Goal: Transaction & Acquisition: Purchase product/service

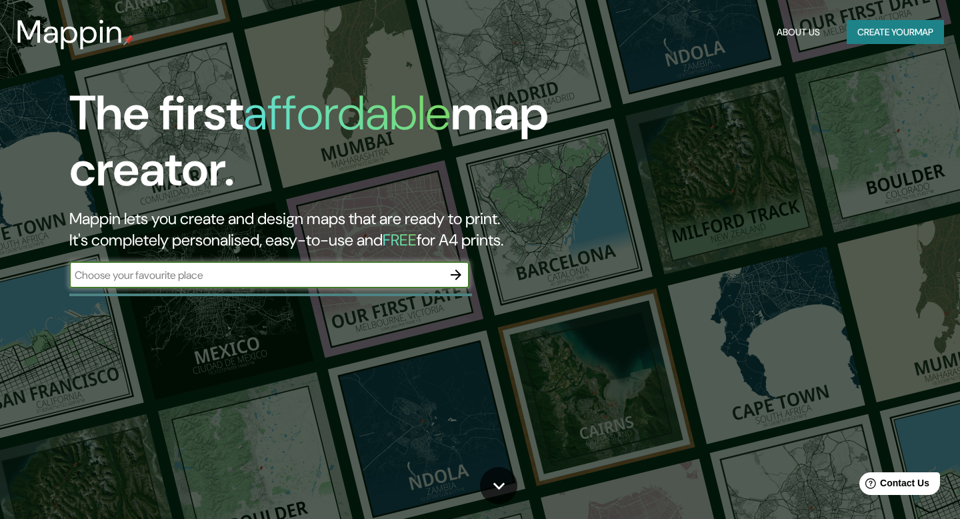
click at [906, 28] on button "Create your map" at bounding box center [895, 32] width 97 height 25
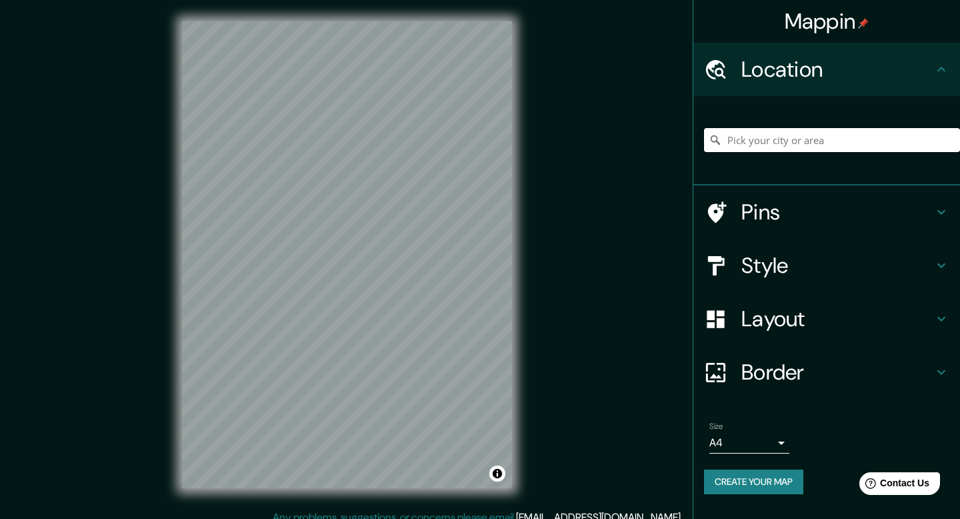
click at [772, 137] on input "Pick your city or area" at bounding box center [832, 140] width 256 height 24
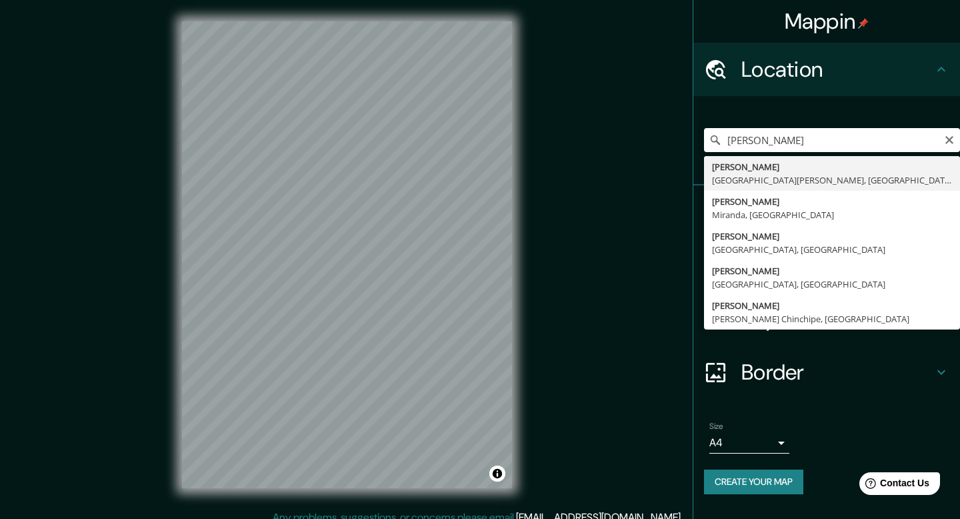
type input "[GEOGRAPHIC_DATA], [GEOGRAPHIC_DATA][PERSON_NAME], [GEOGRAPHIC_DATA]"
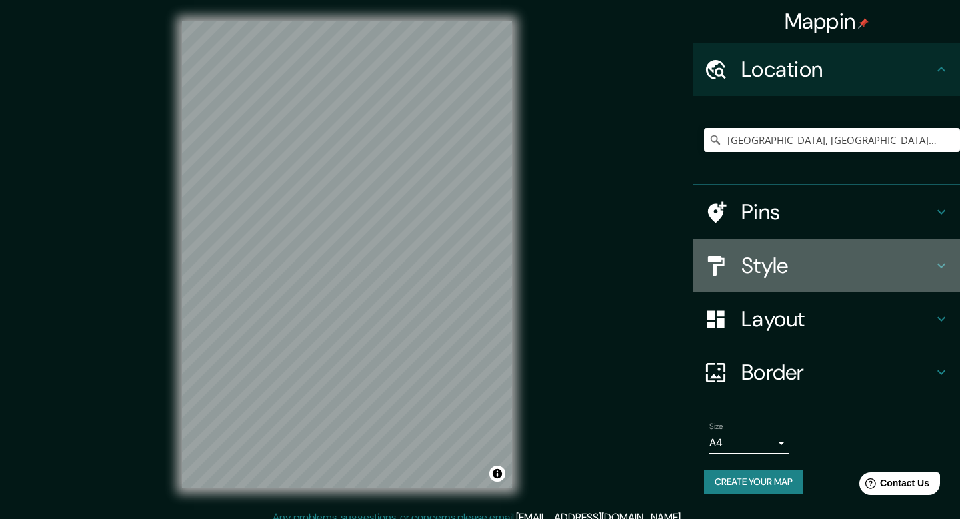
click at [796, 263] on h4 "Style" at bounding box center [837, 265] width 192 height 27
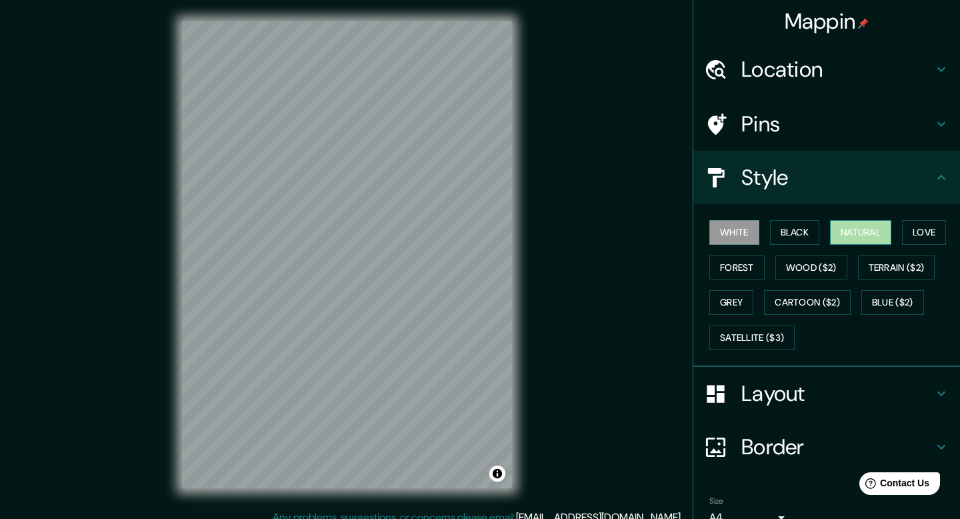
click at [877, 234] on button "Natural" at bounding box center [860, 232] width 61 height 25
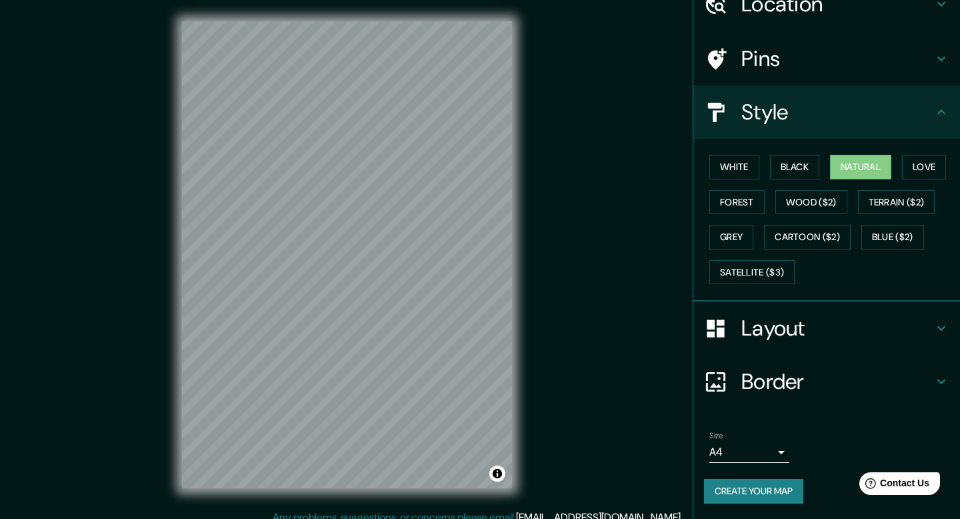
click at [811, 382] on h4 "Border" at bounding box center [837, 381] width 192 height 27
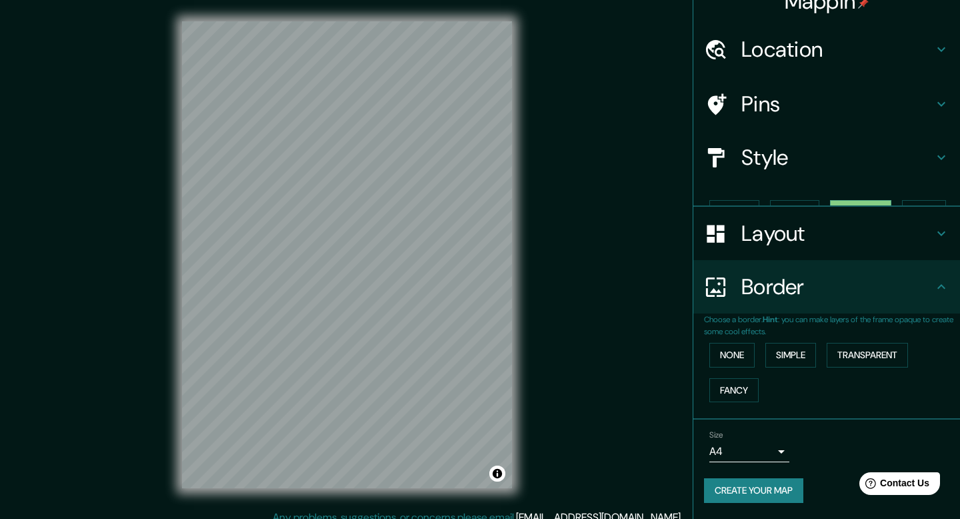
scroll to position [0, 0]
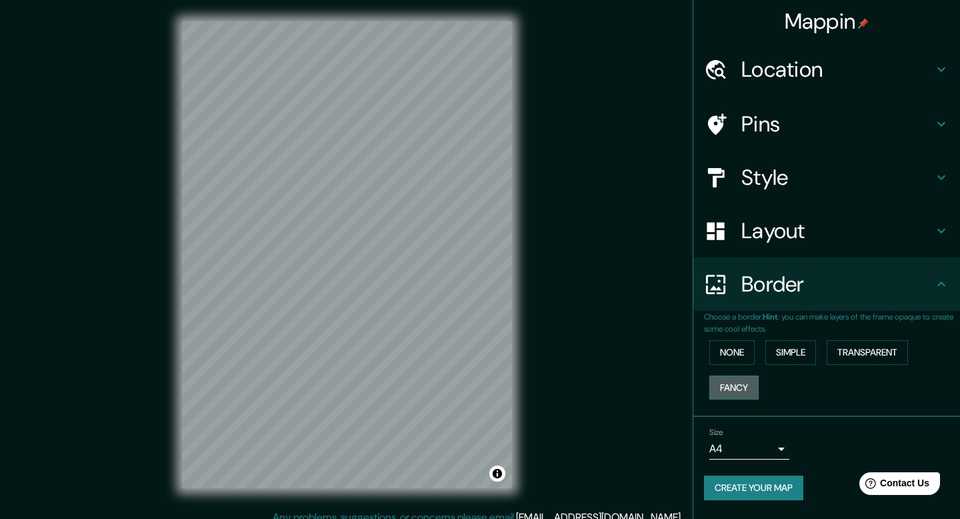
click at [736, 383] on button "Fancy" at bounding box center [733, 387] width 49 height 25
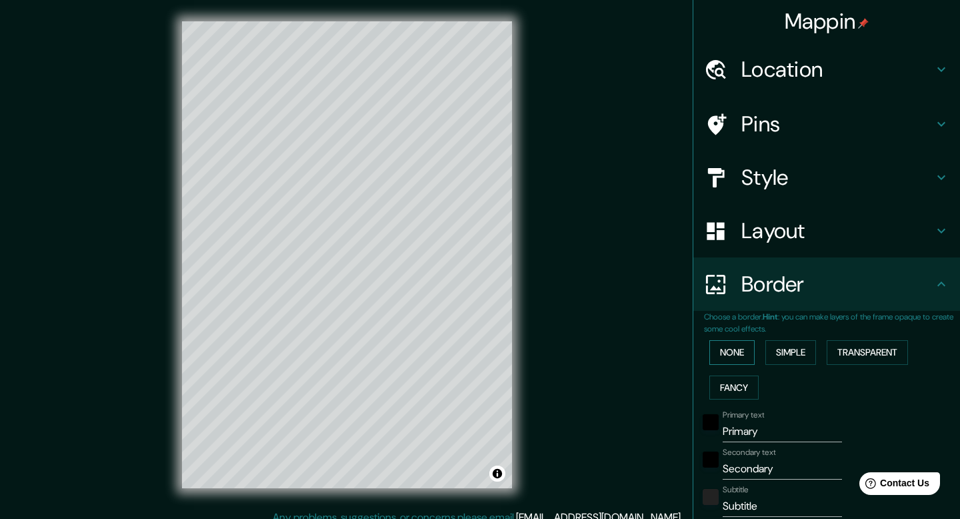
click at [736, 351] on button "None" at bounding box center [731, 352] width 45 height 25
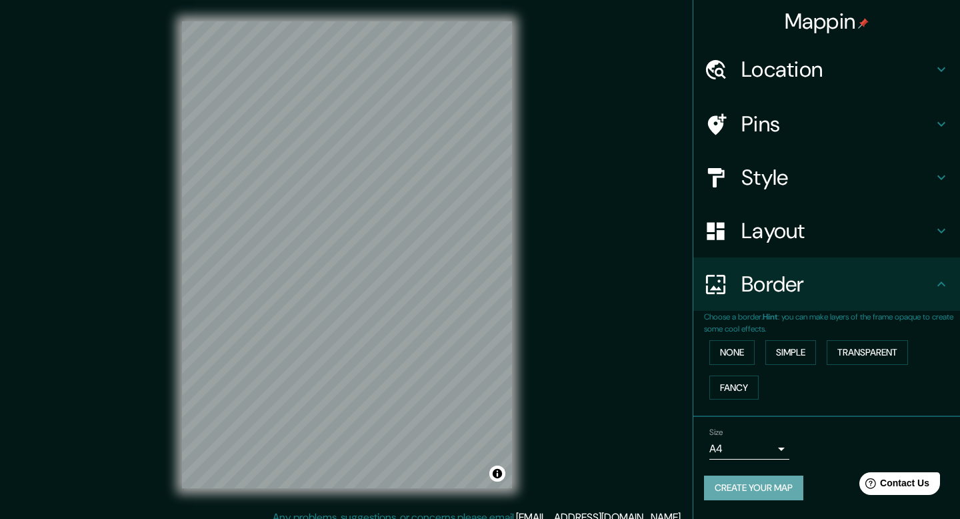
click at [754, 488] on button "Create your map" at bounding box center [753, 487] width 99 height 25
click at [743, 489] on button "Create your map" at bounding box center [753, 487] width 99 height 25
click at [0, 0] on div "Mappin Location [GEOGRAPHIC_DATA], [GEOGRAPHIC_DATA][PERSON_NAME], [GEOGRAPHIC_…" at bounding box center [480, 265] width 960 height 531
